Goal: Task Accomplishment & Management: Use online tool/utility

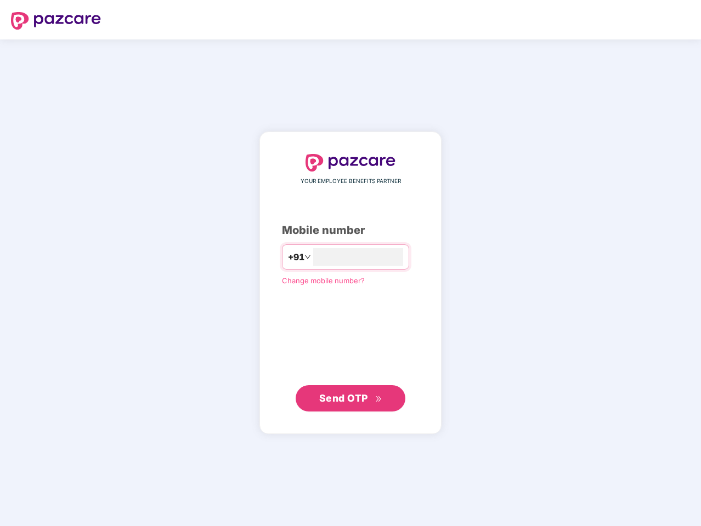
click at [350, 263] on input "number" at bounding box center [358, 257] width 90 height 18
click at [56, 21] on img at bounding box center [56, 21] width 90 height 18
click at [288, 257] on span "+91" at bounding box center [296, 258] width 16 height 14
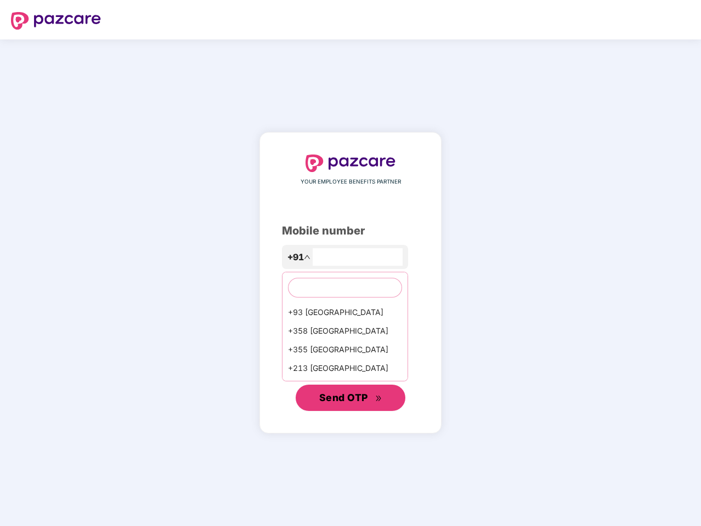
click at [350, 399] on span "Send OTP" at bounding box center [343, 398] width 49 height 12
